Goal: Navigation & Orientation: Understand site structure

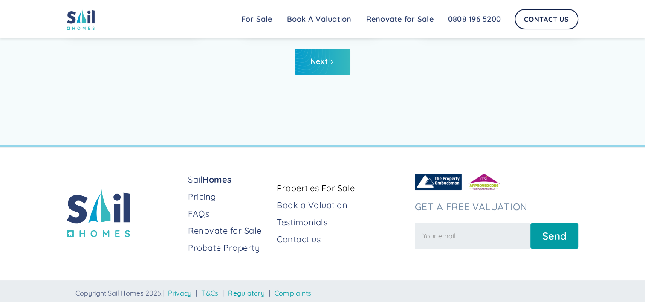
scroll to position [3255, 0]
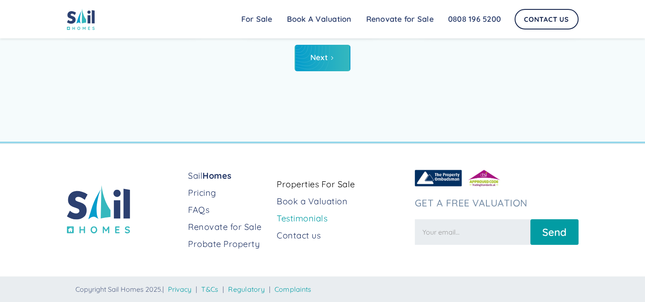
click at [300, 219] on link "Testimonials" at bounding box center [342, 218] width 131 height 12
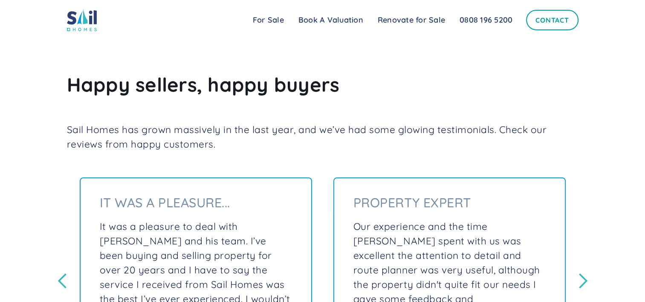
click at [560, 20] on link "Contact" at bounding box center [552, 20] width 52 height 20
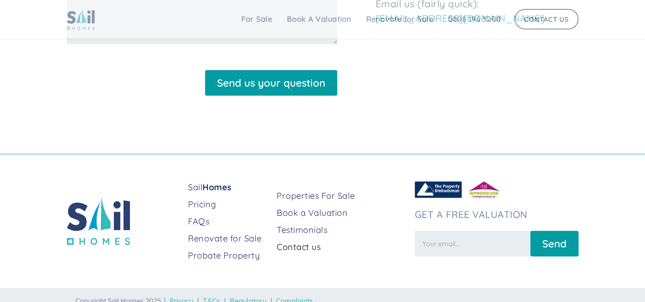
scroll to position [396, 0]
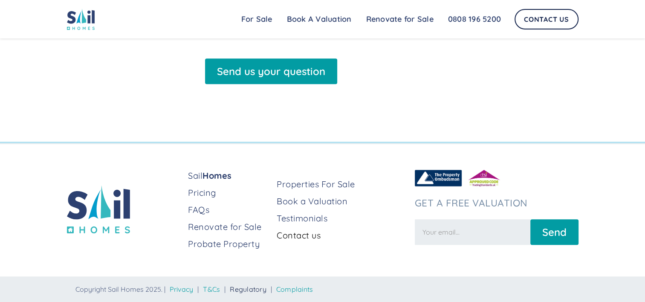
click at [258, 292] on link "Regulatory" at bounding box center [248, 289] width 37 height 9
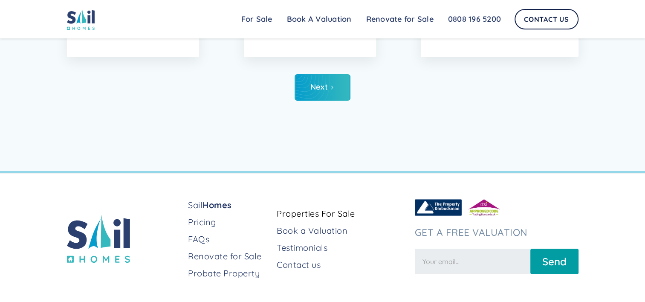
scroll to position [3255, 0]
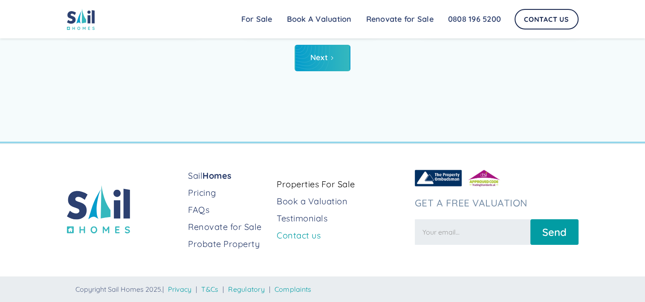
click at [312, 233] on link "Contact us" at bounding box center [342, 235] width 131 height 12
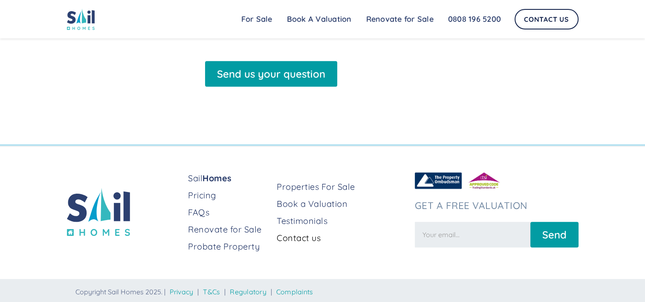
scroll to position [396, 0]
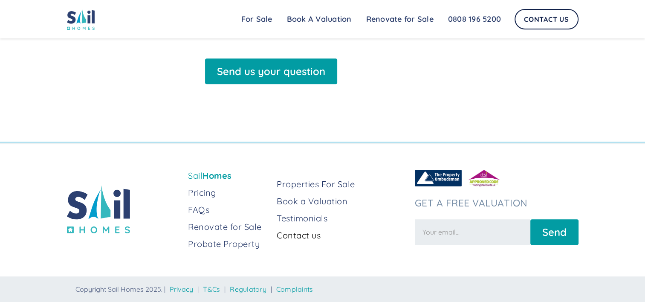
click at [214, 177] on strong "Homes" at bounding box center [217, 175] width 29 height 11
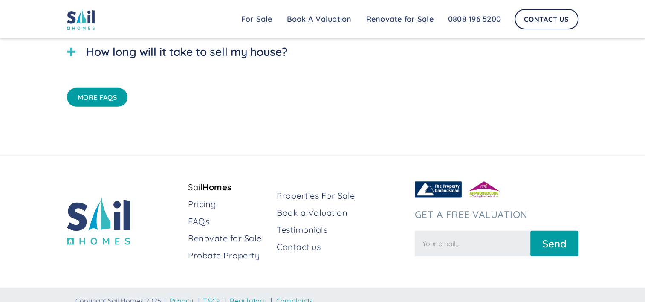
scroll to position [2447, 0]
